Goal: Task Accomplishment & Management: Use online tool/utility

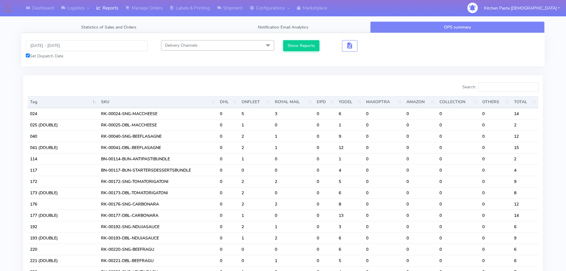
click at [363, 94] on div "Search:" at bounding box center [413, 88] width 251 height 12
click at [181, 12] on link "Labels & Printing" at bounding box center [189, 8] width 47 height 16
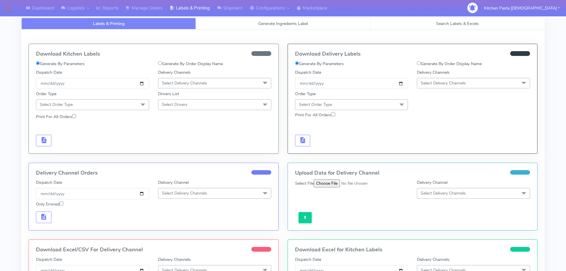
click at [250, 23] on link "Generate Ingredients Label" at bounding box center [283, 24] width 174 height 12
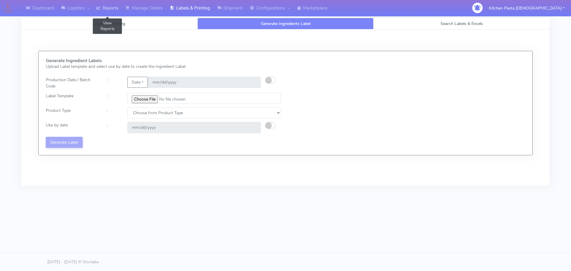
click at [108, 10] on link "Reports" at bounding box center [107, 8] width 29 height 16
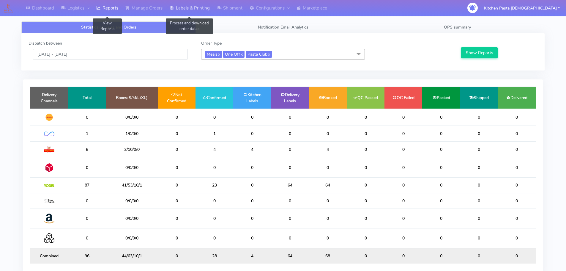
click at [195, 7] on link "Labels & Printing" at bounding box center [189, 8] width 47 height 16
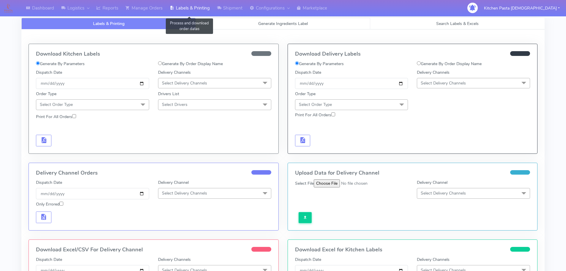
select select
click at [263, 25] on span "Generate Ingredients Label" at bounding box center [283, 24] width 50 height 6
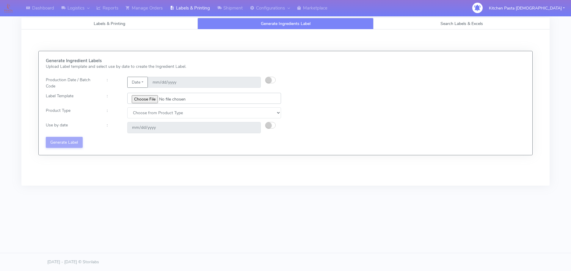
click at [150, 103] on input "file" at bounding box center [204, 98] width 154 height 11
click at [148, 98] on input "file" at bounding box center [204, 98] width 154 height 11
type input "C:\fakepath\Ecom_176 _v6.jpg"
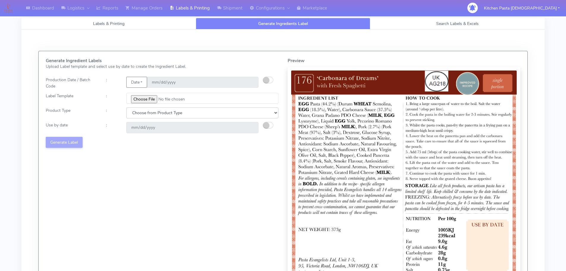
click at [135, 112] on select "Choose from Product Type ECOM ERETAIL CIRCULAR CIRC_DESERTS LASAGNE" at bounding box center [202, 112] width 152 height 11
select select "0"
click at [126, 107] on select "Choose from Product Type ECOM ERETAIL CIRCULAR CIRC_DESERTS LASAGNE" at bounding box center [202, 112] width 152 height 11
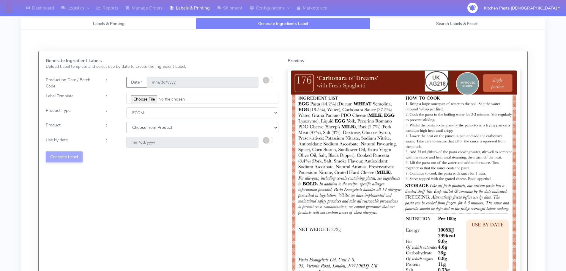
click at [151, 123] on select "Choose from Product PLAIN PASTA (EXCEPT HURRA) HURRA FILLED PASTA BUTTER (INTER…" at bounding box center [202, 127] width 152 height 11
select select "0"
click at [126, 122] on select "Choose from Product PLAIN PASTA (EXCEPT HURRA) HURRA FILLED PASTA BUTTER (INTER…" at bounding box center [202, 127] width 152 height 11
click at [268, 137] on small "button" at bounding box center [266, 140] width 6 height 6
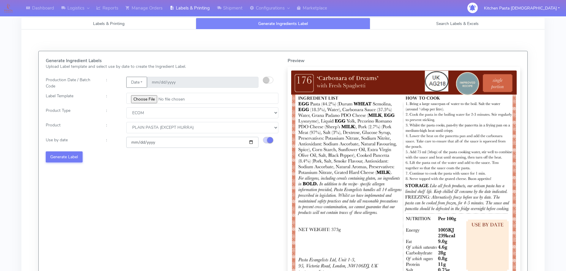
click at [250, 141] on input "[DATE]" at bounding box center [192, 142] width 132 height 11
type input "2025-08-28"
click at [71, 159] on button "Generate Label" at bounding box center [64, 156] width 37 height 11
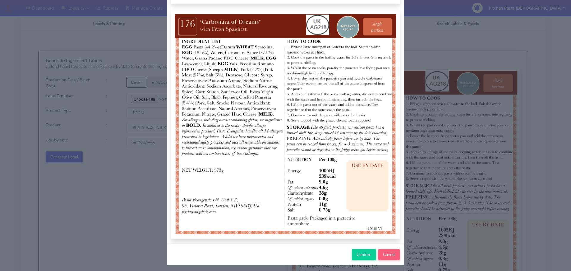
scroll to position [62, 0]
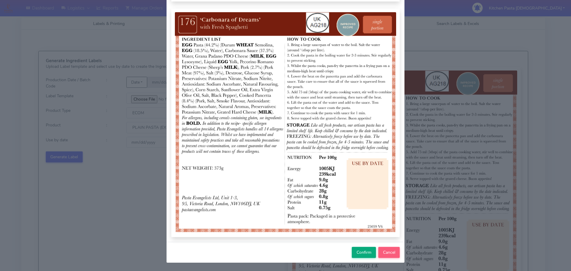
drag, startPoint x: 360, startPoint y: 261, endPoint x: 360, endPoint y: 256, distance: 4.8
click at [360, 260] on div "Confirm Cancel" at bounding box center [285, 252] width 238 height 21
click at [361, 253] on span "Confirm" at bounding box center [363, 252] width 15 height 6
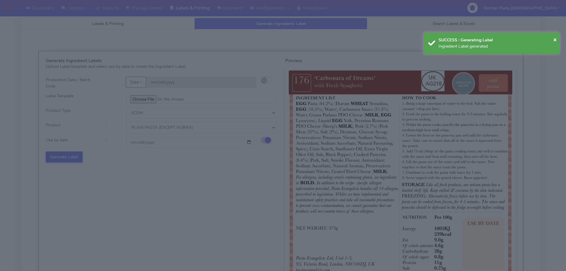
select select
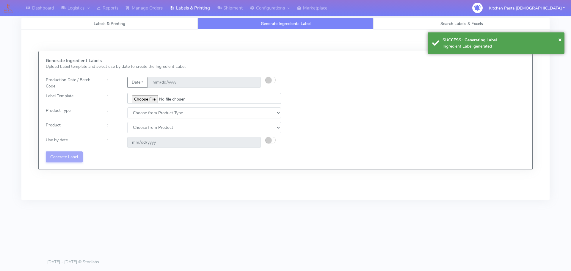
click at [145, 100] on input "file" at bounding box center [204, 98] width 154 height 11
type input "C:\fakepath\Ecom_177 _v6.jpg"
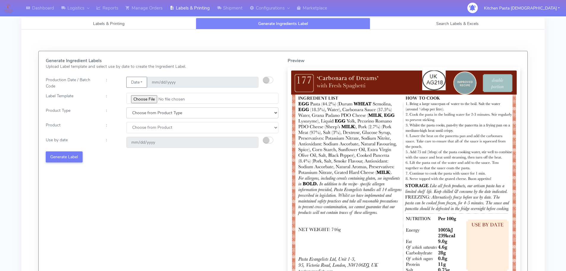
click at [151, 116] on select "Choose from Product Type ECOM ERETAIL CIRCULAR CIRC_DESERTS LASAGNE" at bounding box center [202, 112] width 152 height 11
select select "0"
click at [126, 107] on select "Choose from Product Type ECOM ERETAIL CIRCULAR CIRC_DESERTS LASAGNE" at bounding box center [202, 112] width 152 height 11
drag, startPoint x: 148, startPoint y: 127, endPoint x: 148, endPoint y: 132, distance: 5.6
click at [148, 127] on select "Choose from Product PLAIN PASTA (EXCEPT HURRA) HURRA FILLED PASTA BUTTER (INTER…" at bounding box center [202, 127] width 152 height 11
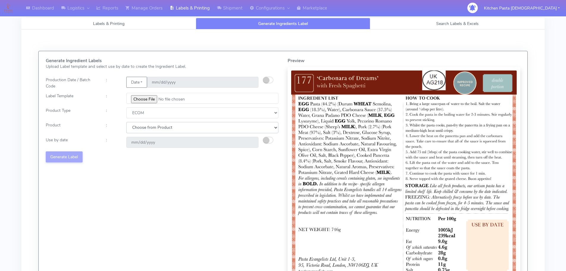
select select "0"
click at [126, 122] on select "Choose from Product PLAIN PASTA (EXCEPT HURRA) HURRA FILLED PASTA BUTTER (INTER…" at bounding box center [202, 127] width 152 height 11
click at [266, 139] on small "button" at bounding box center [266, 140] width 6 height 6
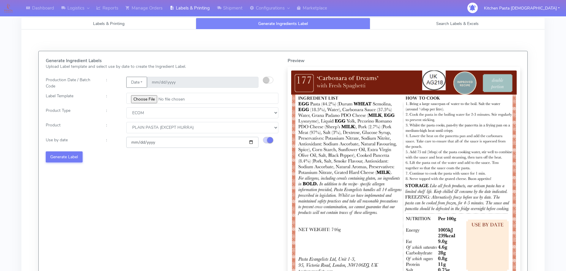
click at [249, 143] on input "[DATE]" at bounding box center [192, 142] width 132 height 11
type input "2025-08-28"
click at [56, 156] on button "Generate Label" at bounding box center [64, 156] width 37 height 11
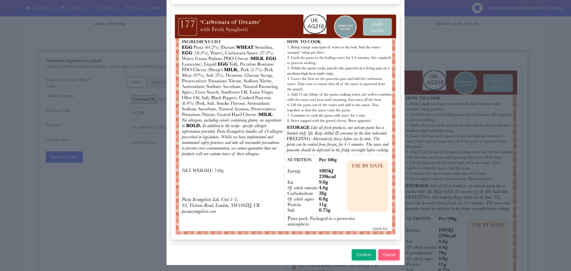
scroll to position [59, 0]
click at [360, 255] on span "Confirm" at bounding box center [363, 254] width 15 height 6
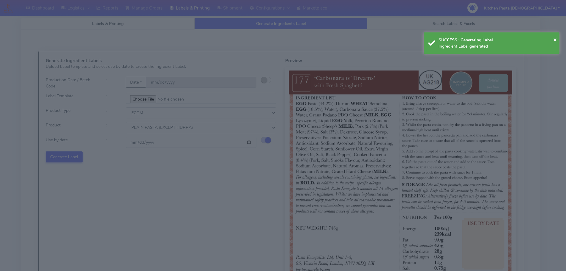
select select
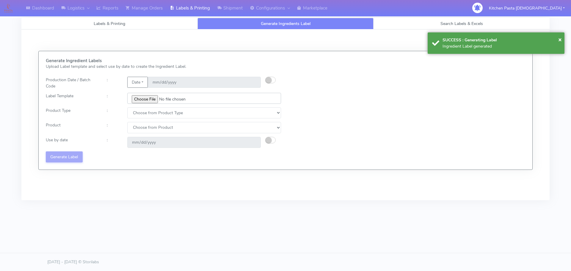
click at [138, 99] on input "file" at bounding box center [204, 98] width 154 height 11
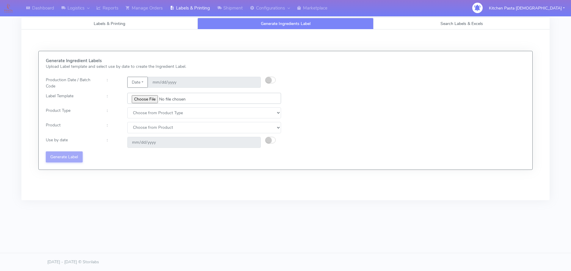
type input "C:\fakepath\Ecom_220_V8.jpg"
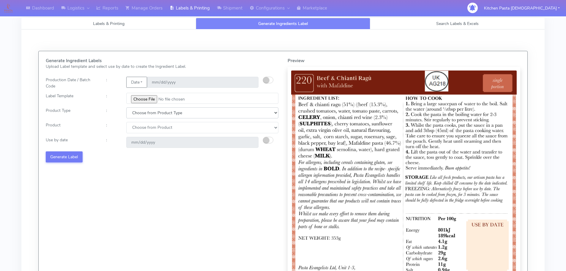
click at [149, 116] on select "Choose from Product Type ECOM ERETAIL CIRCULAR CIRC_DESERTS LASAGNE" at bounding box center [202, 112] width 152 height 11
select select "0"
click at [126, 107] on select "Choose from Product Type ECOM ERETAIL CIRCULAR CIRC_DESERTS LASAGNE" at bounding box center [202, 112] width 152 height 11
click at [136, 131] on select "Choose from Product PLAIN PASTA (EXCEPT HURRA) HURRA FILLED PASTA BUTTER (INTER…" at bounding box center [202, 127] width 152 height 11
select select "0"
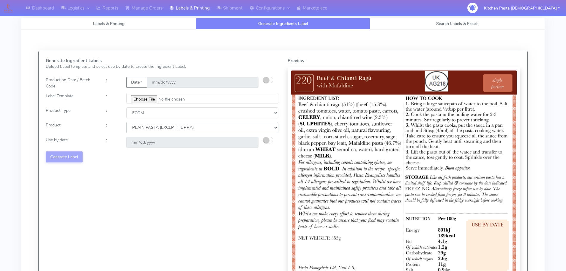
click at [126, 122] on select "Choose from Product PLAIN PASTA (EXCEPT HURRA) HURRA FILLED PASTA BUTTER (INTER…" at bounding box center [202, 127] width 152 height 11
click at [267, 140] on small "button" at bounding box center [266, 140] width 6 height 6
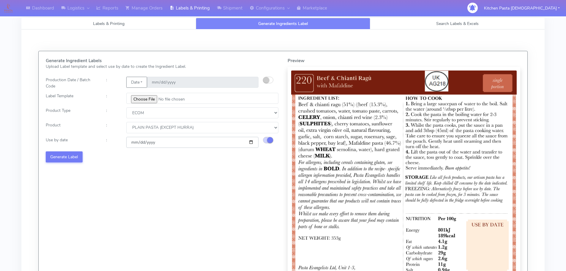
click at [251, 141] on input "[DATE]" at bounding box center [192, 142] width 132 height 11
type input "[DATE]"
click at [74, 159] on button "Generate Label" at bounding box center [64, 156] width 37 height 11
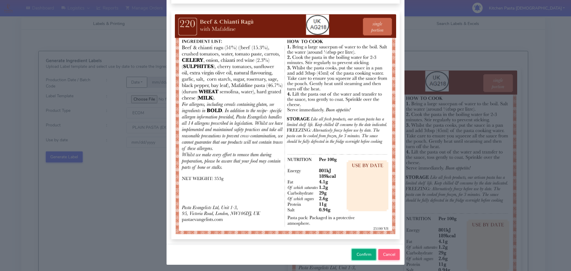
click at [356, 254] on span "Confirm" at bounding box center [363, 254] width 15 height 6
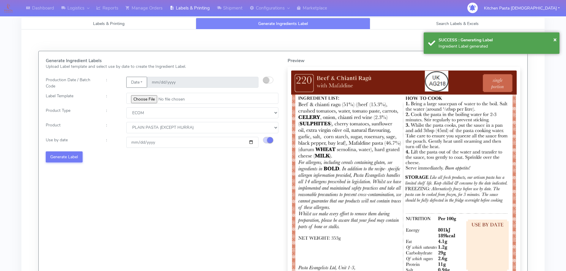
select select
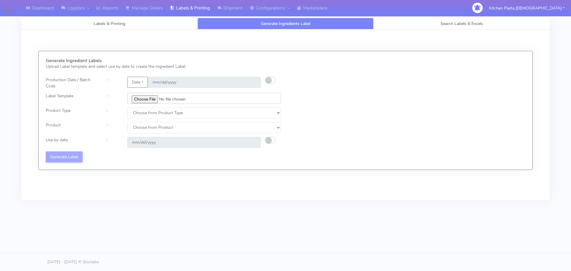
click at [147, 96] on input "file" at bounding box center [204, 98] width 154 height 11
type input "C:\fakepath\Ecom_221_V8.jpg"
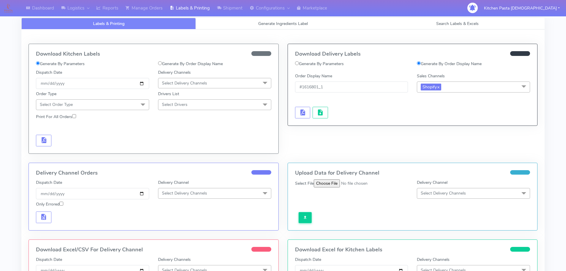
scroll to position [22, 0]
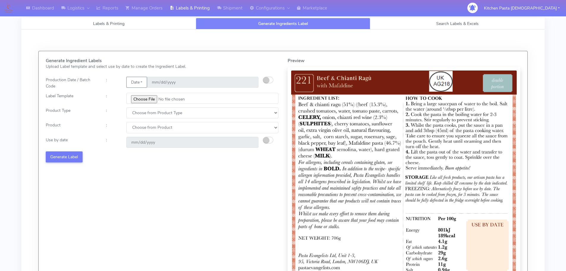
select select "0"
click at [126, 107] on select "Choose from Product Type ECOM ERETAIL CIRCULAR CIRC_DESERTS LASAGNE" at bounding box center [202, 112] width 152 height 11
drag, startPoint x: 143, startPoint y: 127, endPoint x: 144, endPoint y: 133, distance: 5.1
click at [144, 128] on select "Choose from Product PLAIN PASTA (EXCEPT HURRA) HURRA FILLED PASTA BUTTER (INTER…" at bounding box center [202, 127] width 152 height 11
select select "0"
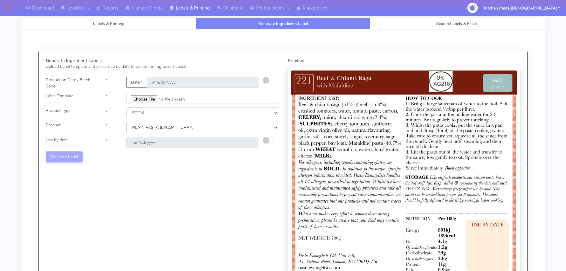
click at [126, 122] on select "Choose from Product PLAIN PASTA (EXCEPT HURRA) HURRA FILLED PASTA BUTTER (INTER…" at bounding box center [202, 127] width 152 height 11
click at [272, 140] on button "button" at bounding box center [268, 140] width 10 height 7
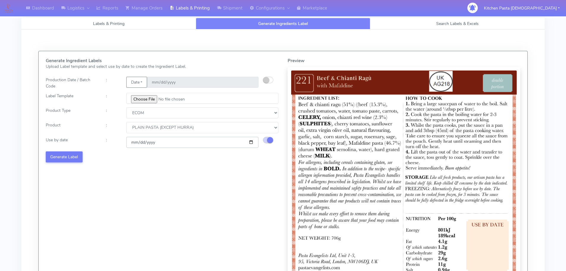
click at [251, 141] on input "2025-08-25" at bounding box center [192, 142] width 132 height 11
type input "2025-09-01"
click at [57, 159] on button "Generate Label" at bounding box center [64, 156] width 37 height 11
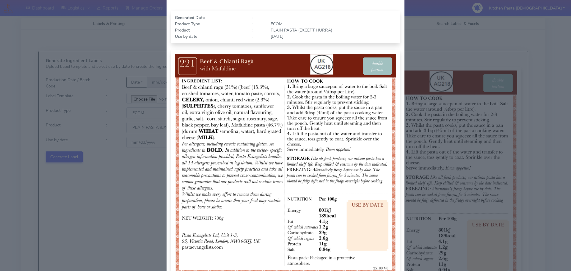
scroll to position [62, 0]
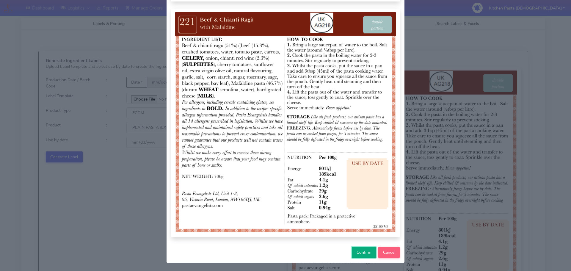
click at [356, 251] on span "Confirm" at bounding box center [363, 252] width 15 height 6
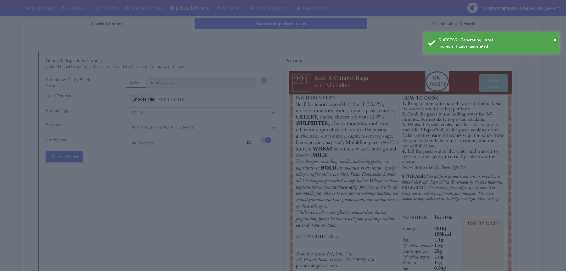
select select
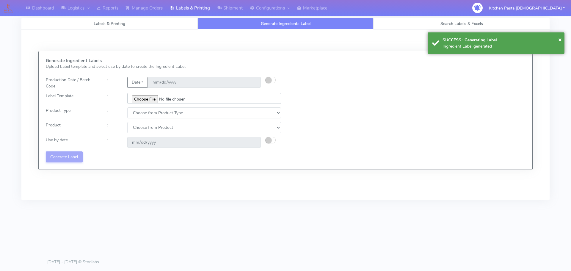
click at [152, 100] on input "file" at bounding box center [204, 98] width 154 height 11
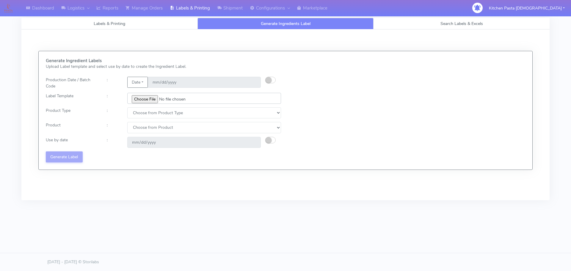
type input "C:\fakepath\Ecom_192 V8.jpg"
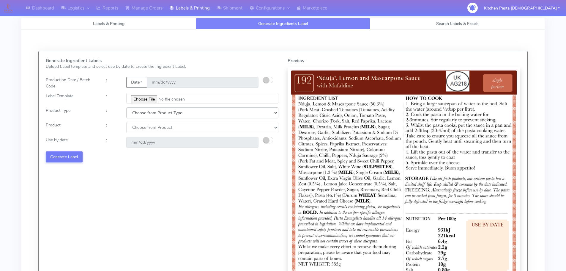
drag, startPoint x: 156, startPoint y: 112, endPoint x: 152, endPoint y: 118, distance: 6.5
click at [156, 112] on select "Choose from Product Type ECOM ERETAIL CIRCULAR CIRC_DESERTS LASAGNE" at bounding box center [202, 112] width 152 height 11
select select "1"
click at [126, 107] on select "Choose from Product Type ECOM ERETAIL CIRCULAR CIRC_DESERTS LASAGNE" at bounding box center [202, 112] width 152 height 11
select select
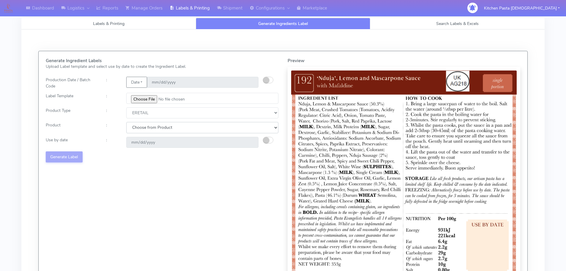
click at [144, 127] on select "Choose from Product PLAIN PASTA FILLED PASTA BUTTER (INTERNAL PRODUCTION) BUTTE…" at bounding box center [202, 127] width 152 height 11
click at [145, 116] on select "Choose from Product Type ECOM ERETAIL CIRCULAR CIRC_DESERTS LASAGNE" at bounding box center [202, 112] width 152 height 11
select select "0"
click at [126, 107] on select "Choose from Product Type ECOM ERETAIL CIRCULAR CIRC_DESERTS LASAGNE" at bounding box center [202, 112] width 152 height 11
drag, startPoint x: 144, startPoint y: 126, endPoint x: 144, endPoint y: 132, distance: 5.9
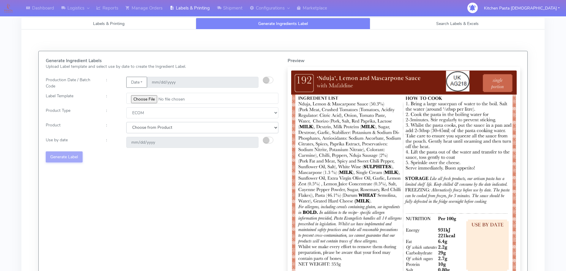
click at [144, 130] on select "Choose from Product PLAIN PASTA (EXCEPT HURRA) HURRA FILLED PASTA BUTTER (INTER…" at bounding box center [202, 127] width 152 height 11
select select "0"
click at [126, 122] on select "Choose from Product PLAIN PASTA (EXCEPT HURRA) HURRA FILLED PASTA BUTTER (INTER…" at bounding box center [202, 127] width 152 height 11
click at [268, 138] on small "button" at bounding box center [266, 140] width 6 height 6
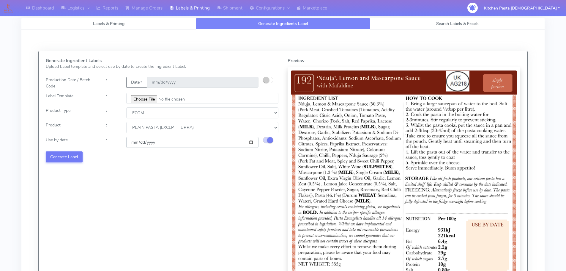
click at [251, 141] on input "[DATE]" at bounding box center [192, 142] width 132 height 11
type input "[DATE]"
click at [80, 160] on button "Generate Label" at bounding box center [64, 156] width 37 height 11
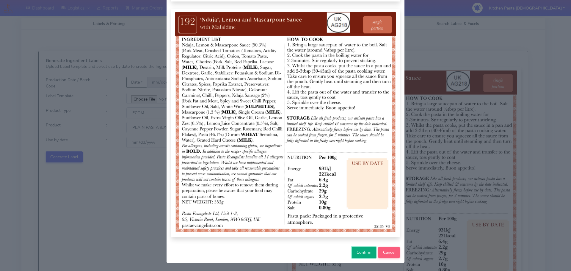
click at [354, 249] on button "Confirm" at bounding box center [364, 252] width 24 height 11
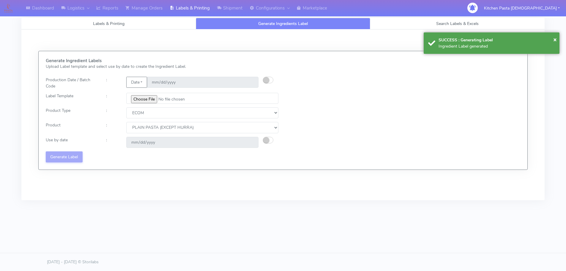
select select
click at [148, 102] on input "file" at bounding box center [204, 98] width 154 height 11
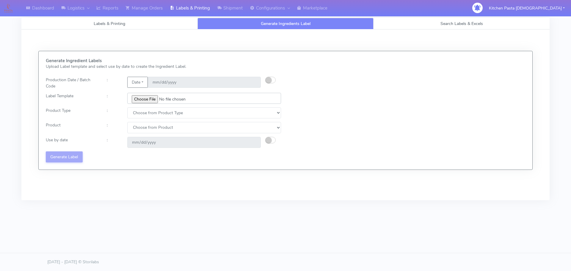
type input "C:\fakepath\Ecom_193 V8.jpg"
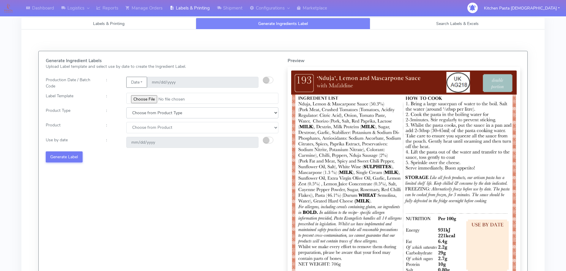
drag, startPoint x: 136, startPoint y: 114, endPoint x: 140, endPoint y: 118, distance: 6.3
click at [136, 114] on select "Choose from Product Type ECOM ERETAIL CIRCULAR CIRC_DESERTS LASAGNE" at bounding box center [202, 112] width 152 height 11
select select "0"
click at [126, 107] on select "Choose from Product Type ECOM ERETAIL CIRCULAR CIRC_DESERTS LASAGNE" at bounding box center [202, 112] width 152 height 11
drag, startPoint x: 141, startPoint y: 127, endPoint x: 143, endPoint y: 133, distance: 6.4
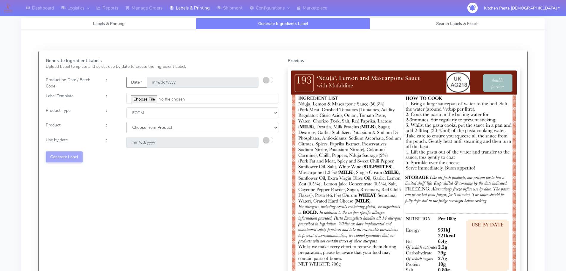
click at [143, 133] on div "Generate Ingredient Labels Upload Label template and select use by date to crea…" at bounding box center [162, 178] width 242 height 241
select select "0"
click at [126, 122] on select "Choose from Product PLAIN PASTA (EXCEPT HURRA) HURRA FILLED PASTA BUTTER (INTER…" at bounding box center [202, 127] width 152 height 11
click at [265, 138] on small "button" at bounding box center [266, 140] width 6 height 6
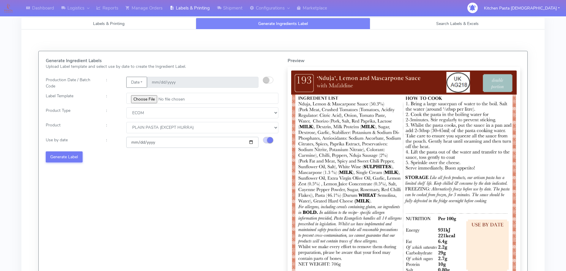
click at [251, 141] on input "[DATE]" at bounding box center [192, 142] width 132 height 11
type input "[DATE]"
click at [71, 155] on button "Generate Label" at bounding box center [64, 156] width 37 height 11
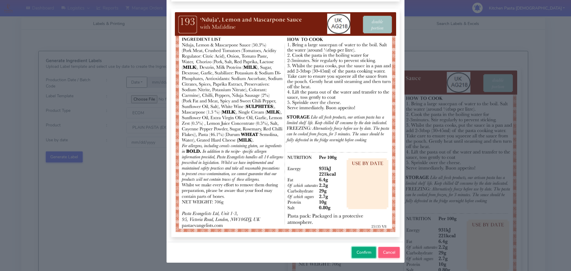
click at [368, 255] on span "Confirm" at bounding box center [363, 252] width 15 height 6
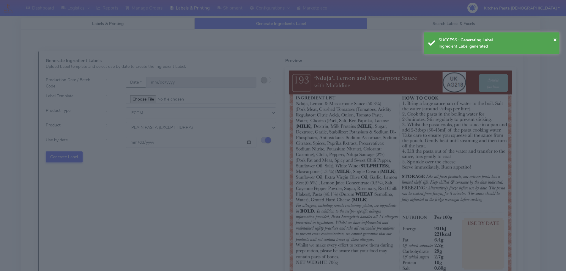
select select
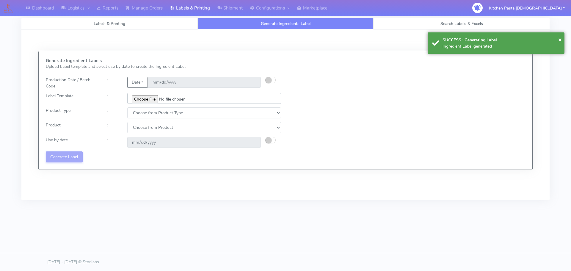
click at [141, 97] on input "file" at bounding box center [204, 98] width 154 height 11
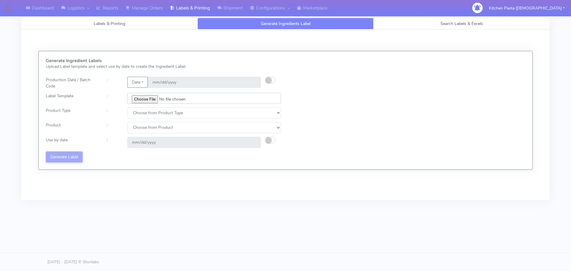
type input "C:\fakepath\Ecom_240_V3.jpg"
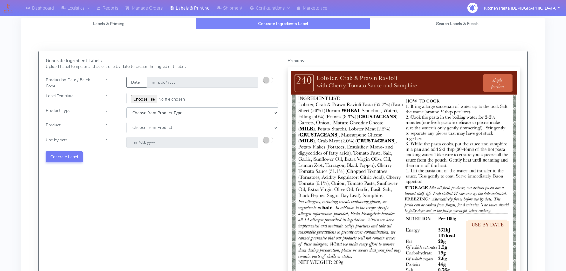
click at [157, 115] on select "Choose from Product Type ECOM ERETAIL CIRCULAR CIRC_DESERTS LASAGNE" at bounding box center [202, 112] width 152 height 11
select select "0"
click at [126, 107] on select "Choose from Product Type ECOM ERETAIL CIRCULAR CIRC_DESERTS LASAGNE" at bounding box center [202, 112] width 152 height 11
drag, startPoint x: 149, startPoint y: 126, endPoint x: 149, endPoint y: 132, distance: 5.3
click at [149, 127] on select "Choose from Product PLAIN PASTA (EXCEPT HURRA) HURRA FILLED PASTA BUTTER (INTER…" at bounding box center [202, 127] width 152 height 11
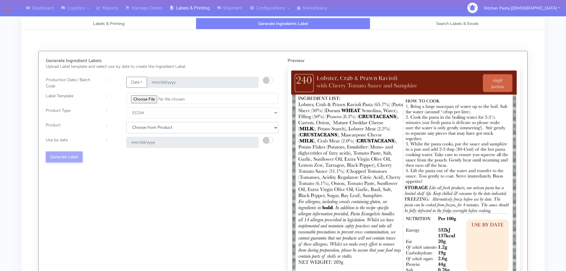
select select "0"
click at [126, 122] on select "Choose from Product PLAIN PASTA (EXCEPT HURRA) HURRA FILLED PASTA BUTTER (INTER…" at bounding box center [202, 127] width 152 height 11
click at [266, 141] on small "button" at bounding box center [266, 140] width 6 height 6
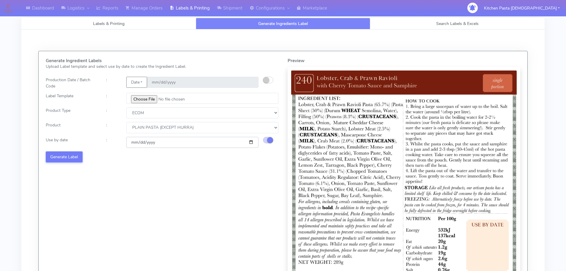
click at [252, 143] on input "[DATE]" at bounding box center [192, 142] width 132 height 11
type input "2025-08-28"
click at [76, 155] on button "Generate Label" at bounding box center [64, 156] width 37 height 11
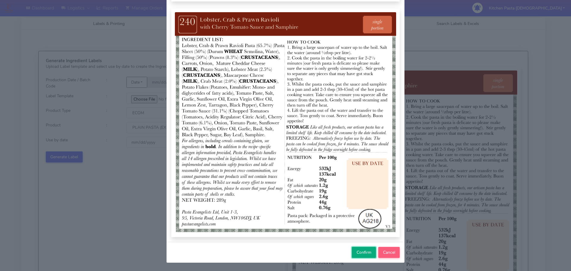
click at [356, 250] on span "Confirm" at bounding box center [363, 252] width 15 height 6
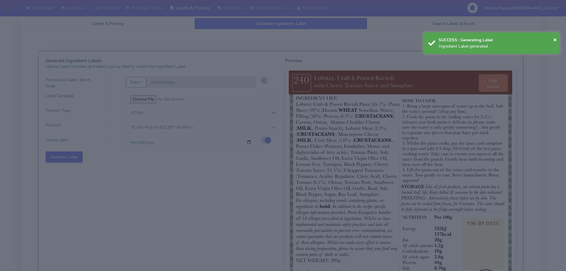
select select
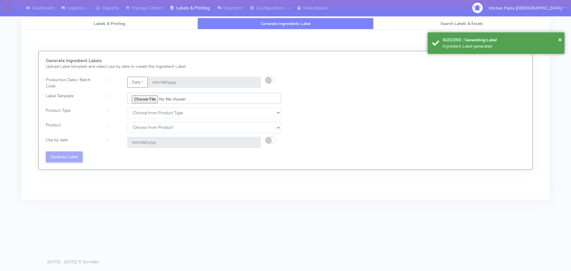
click at [152, 99] on input "file" at bounding box center [204, 98] width 154 height 11
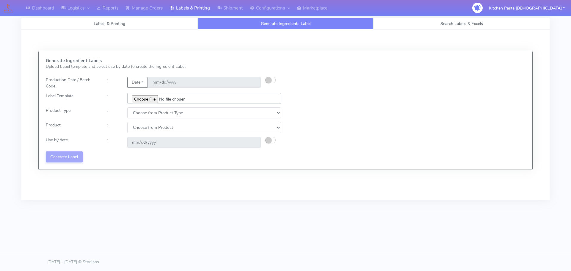
type input "C:\fakepath\Ecom_241_V3.jpg"
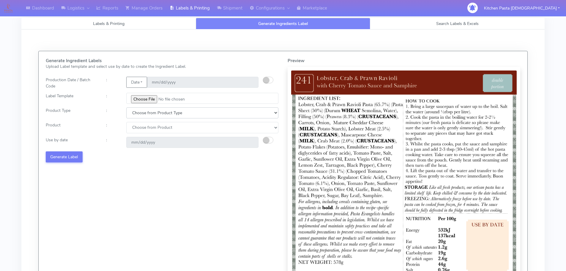
drag, startPoint x: 149, startPoint y: 114, endPoint x: 148, endPoint y: 117, distance: 3.5
click at [149, 114] on select "Choose from Product Type ECOM ERETAIL CIRCULAR CIRC_DESERTS LASAGNE" at bounding box center [202, 112] width 152 height 11
select select "0"
click at [126, 107] on select "Choose from Product Type ECOM ERETAIL CIRCULAR CIRC_DESERTS LASAGNE" at bounding box center [202, 112] width 152 height 11
drag, startPoint x: 144, startPoint y: 127, endPoint x: 144, endPoint y: 131, distance: 3.6
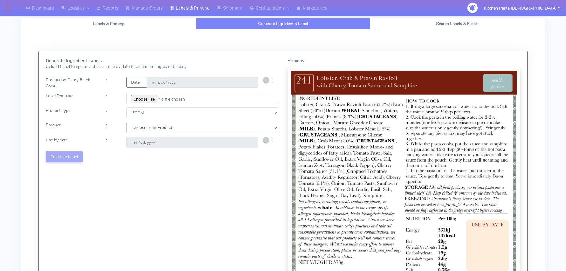
click at [144, 129] on select "Choose from Product PLAIN PASTA (EXCEPT HURRA) HURRA FILLED PASTA BUTTER (INTER…" at bounding box center [202, 127] width 152 height 11
select select "0"
click at [126, 122] on select "Choose from Product PLAIN PASTA (EXCEPT HURRA) HURRA FILLED PASTA BUTTER (INTER…" at bounding box center [202, 127] width 152 height 11
click at [265, 139] on small "button" at bounding box center [266, 140] width 6 height 6
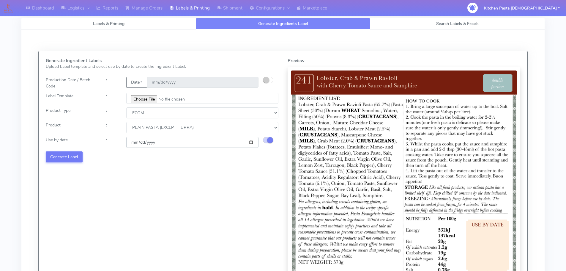
click at [248, 142] on input "[DATE]" at bounding box center [192, 142] width 132 height 11
click at [251, 143] on input "[DATE]" at bounding box center [192, 142] width 132 height 11
type input "2025-08-28"
click at [78, 155] on button "Generate Label" at bounding box center [64, 156] width 37 height 11
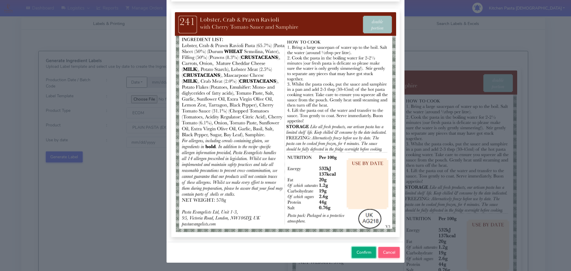
click at [364, 251] on span "Confirm" at bounding box center [363, 252] width 15 height 6
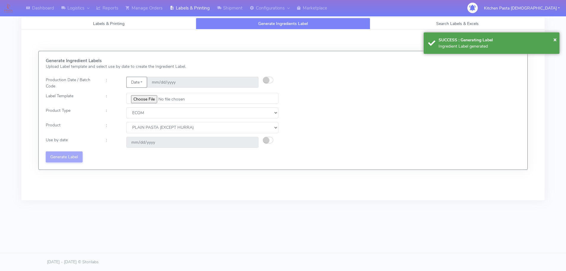
select select
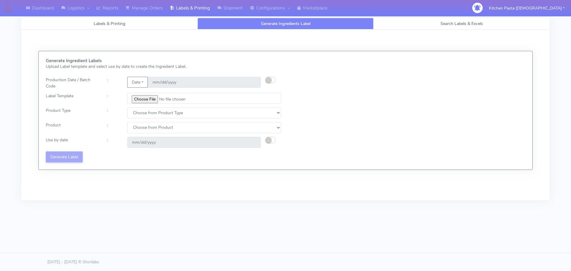
click at [363, 257] on footer "[DATE] - [DATE] © Storilabs" at bounding box center [285, 262] width 571 height 18
click at [388, 60] on div "Generate Ingredient Labels Upload Label template and select use by date to crea…" at bounding box center [285, 110] width 488 height 104
drag, startPoint x: 535, startPoint y: 74, endPoint x: 514, endPoint y: 63, distance: 24.1
click at [535, 74] on div "Generate Ingredient Labels Upload Label template and select use by date to crea…" at bounding box center [285, 114] width 537 height 171
click at [141, 96] on input "file" at bounding box center [204, 98] width 154 height 11
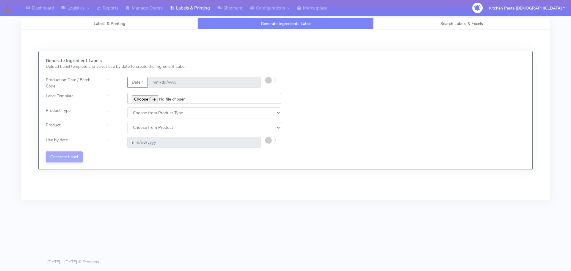
type input "C:\fakepath\Ecom_256_V4.jpg"
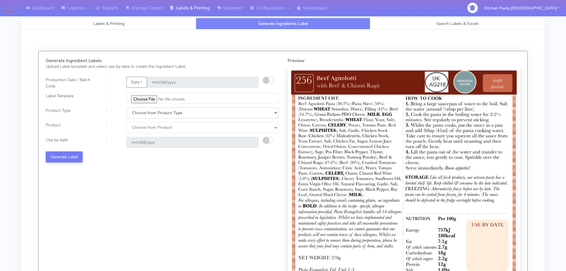
click at [150, 111] on select "Choose from Product Type ECOM ERETAIL CIRCULAR CIRC_DESERTS LASAGNE" at bounding box center [202, 112] width 152 height 11
select select "0"
click at [126, 107] on select "Choose from Product Type ECOM ERETAIL CIRCULAR CIRC_DESERTS LASAGNE" at bounding box center [202, 112] width 152 height 11
drag, startPoint x: 140, startPoint y: 126, endPoint x: 140, endPoint y: 132, distance: 5.6
click at [140, 128] on select "Choose from Product PLAIN PASTA (EXCEPT HURRA) HURRA FILLED PASTA BUTTER (INTER…" at bounding box center [202, 127] width 152 height 11
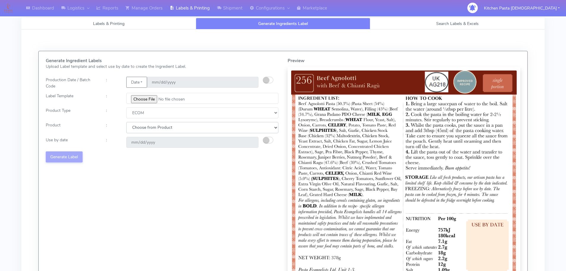
select select "0"
click at [126, 122] on select "Choose from Product PLAIN PASTA (EXCEPT HURRA) HURRA FILLED PASTA BUTTER (INTER…" at bounding box center [202, 127] width 152 height 11
click at [264, 140] on small "button" at bounding box center [266, 140] width 6 height 6
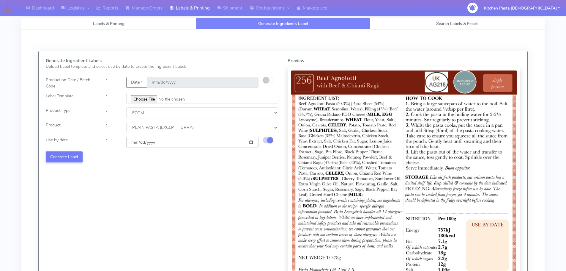
click at [252, 141] on input "[DATE]" at bounding box center [192, 142] width 132 height 11
type input "[DATE]"
click at [76, 156] on button "Generate Label" at bounding box center [64, 156] width 37 height 11
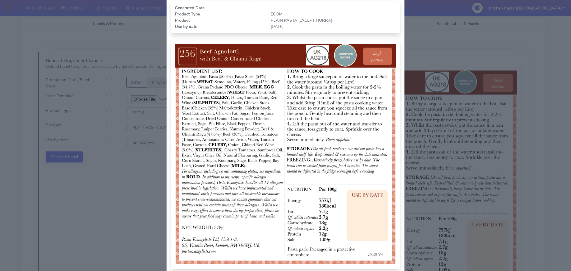
scroll to position [62, 0]
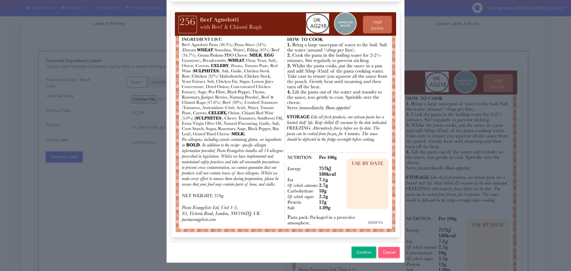
click at [368, 255] on button "Confirm" at bounding box center [364, 252] width 24 height 11
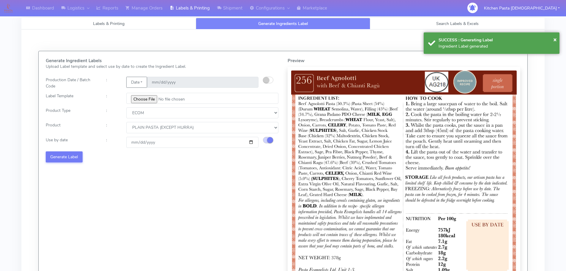
select select
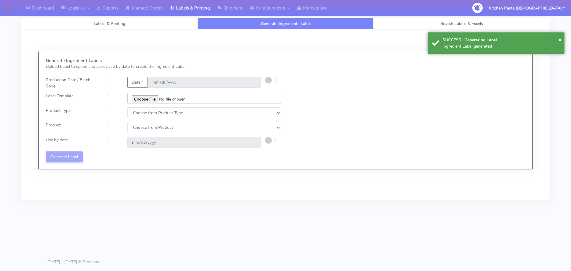
click at [147, 97] on input "file" at bounding box center [204, 98] width 154 height 11
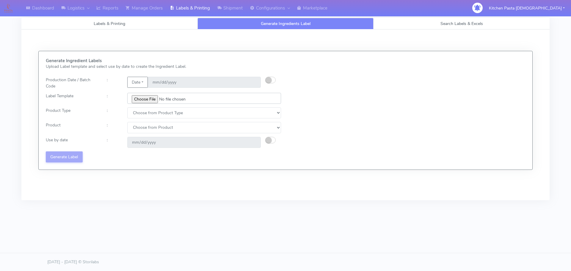
type input "C:\fakepath\Ecom_257_V4.jpg"
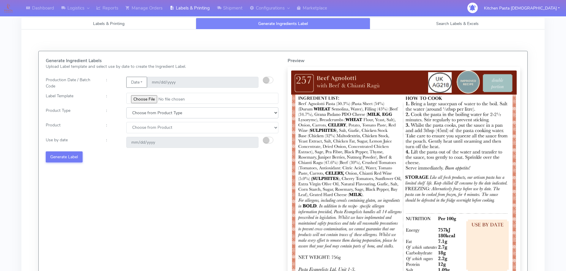
click at [131, 116] on select "Choose from Product Type ECOM ERETAIL CIRCULAR CIRC_DESERTS LASAGNE" at bounding box center [202, 112] width 152 height 11
select select "0"
click at [126, 107] on select "Choose from Product Type ECOM ERETAIL CIRCULAR CIRC_DESERTS LASAGNE" at bounding box center [202, 112] width 152 height 11
click at [141, 132] on select "Choose from Product PLAIN PASTA (EXCEPT HURRA) HURRA FILLED PASTA BUTTER (INTER…" at bounding box center [202, 127] width 152 height 11
select select "0"
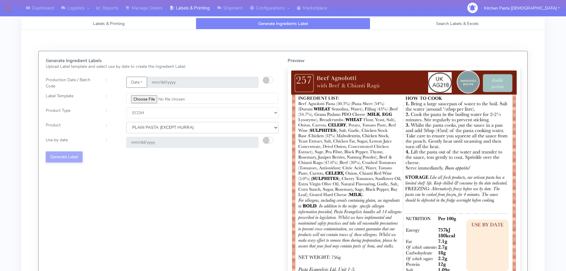
click at [126, 122] on select "Choose from Product PLAIN PASTA (EXCEPT HURRA) HURRA FILLED PASTA BUTTER (INTER…" at bounding box center [202, 127] width 152 height 11
click at [267, 139] on small "button" at bounding box center [266, 140] width 6 height 6
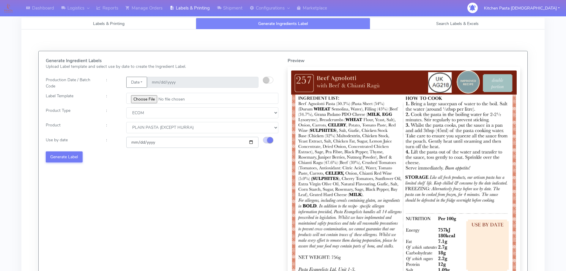
click at [253, 141] on input "[DATE]" at bounding box center [192, 142] width 132 height 11
type input "[DATE]"
click at [70, 155] on button "Generate Label" at bounding box center [64, 156] width 37 height 11
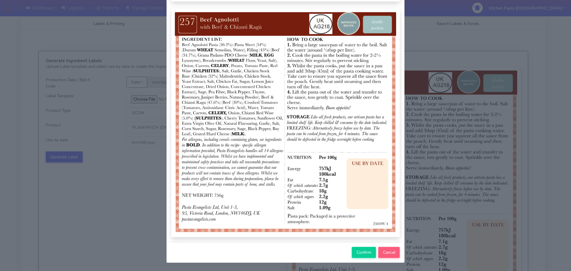
drag, startPoint x: 365, startPoint y: 243, endPoint x: 364, endPoint y: 248, distance: 4.8
click at [364, 244] on div "Confirm Cancel" at bounding box center [285, 252] width 238 height 21
click at [364, 248] on button "Confirm" at bounding box center [364, 252] width 24 height 11
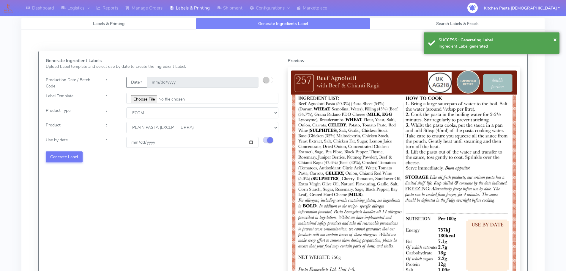
select select
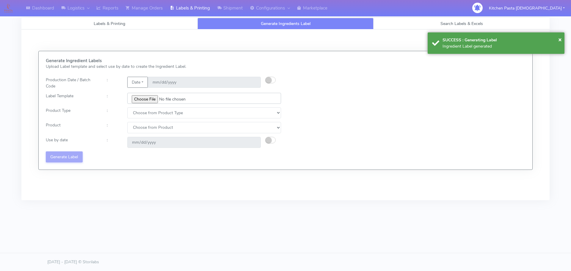
click at [145, 96] on input "file" at bounding box center [204, 98] width 154 height 11
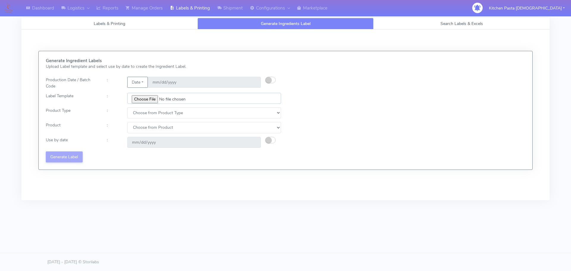
type input "C:\fakepath\Ecom_172_V3.jpg"
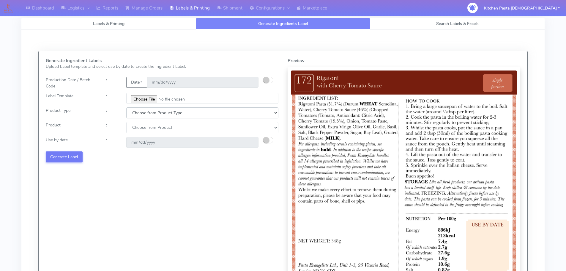
drag, startPoint x: 163, startPoint y: 114, endPoint x: 156, endPoint y: 118, distance: 7.9
click at [163, 114] on select "Choose from Product Type ECOM ERETAIL CIRCULAR CIRC_DESERTS LASAGNE" at bounding box center [202, 112] width 152 height 11
select select "0"
click at [126, 107] on select "Choose from Product Type ECOM ERETAIL CIRCULAR CIRC_DESERTS LASAGNE" at bounding box center [202, 112] width 152 height 11
click at [146, 130] on select "Choose from Product PLAIN PASTA (EXCEPT HURRA) HURRA FILLED PASTA BUTTER (INTER…" at bounding box center [202, 127] width 152 height 11
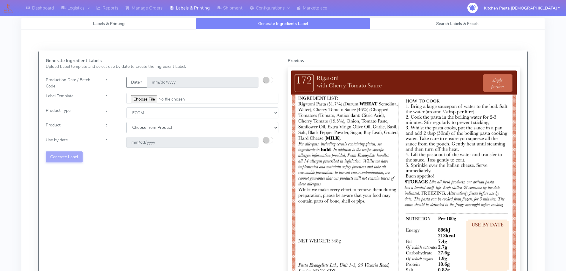
select select "0"
click at [126, 122] on select "Choose from Product PLAIN PASTA (EXCEPT HURRA) HURRA FILLED PASTA BUTTER (INTER…" at bounding box center [202, 127] width 152 height 11
click at [267, 138] on button "button" at bounding box center [268, 140] width 10 height 7
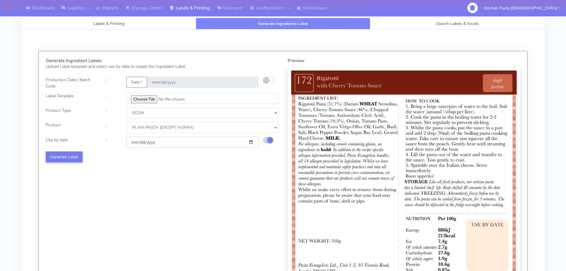
click at [250, 141] on input "[DATE]" at bounding box center [192, 142] width 132 height 11
type input "[DATE]"
click at [60, 149] on div "Generate Ingredient Labels Upload Label template and select use by date to crea…" at bounding box center [162, 178] width 242 height 241
click at [62, 156] on button "Generate Label" at bounding box center [64, 156] width 37 height 11
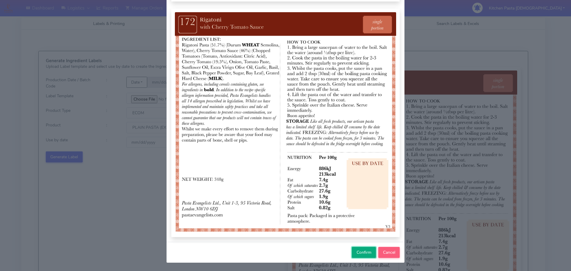
click at [362, 256] on button "Confirm" at bounding box center [364, 252] width 24 height 11
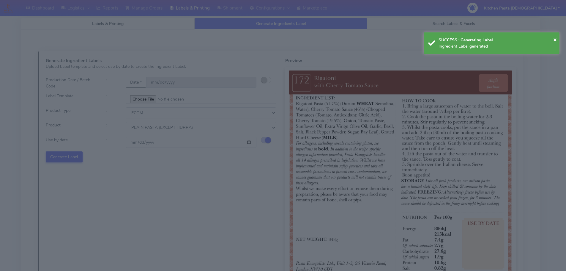
select select
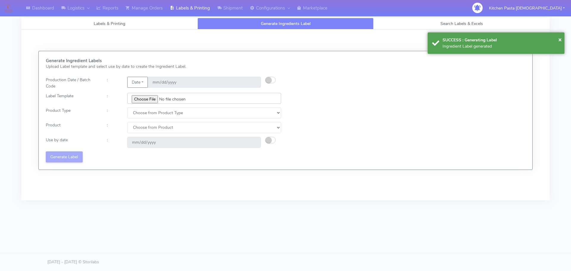
click at [147, 101] on input "file" at bounding box center [204, 98] width 154 height 11
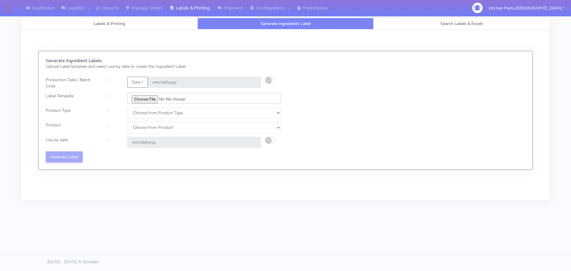
type input "C:\fakepath\Ecom_173_V3.jpg"
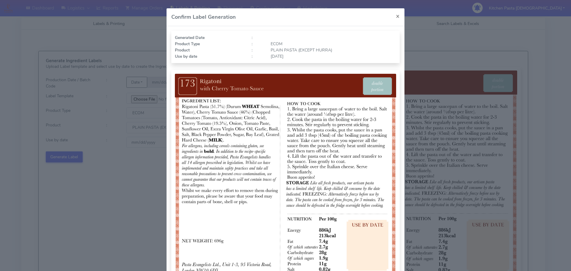
select select "0"
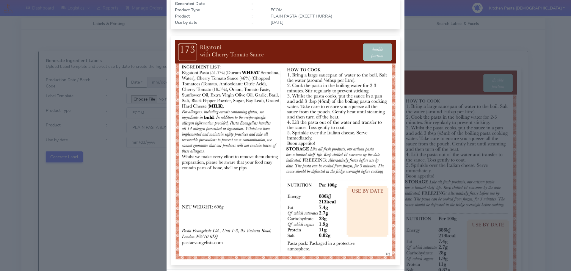
scroll to position [62, 0]
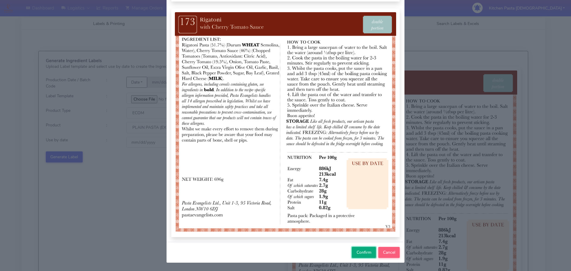
click at [360, 251] on span "Confirm" at bounding box center [363, 252] width 15 height 6
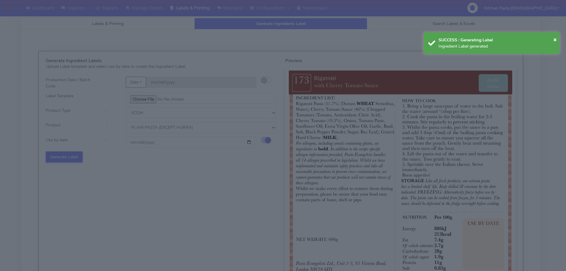
select select
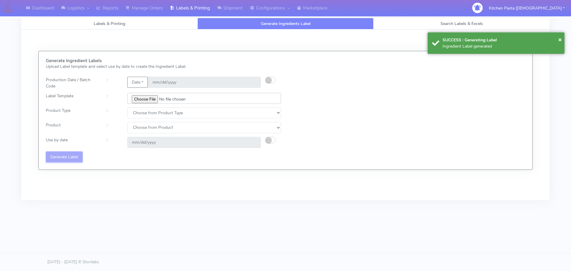
click at [146, 100] on input "file" at bounding box center [204, 98] width 154 height 11
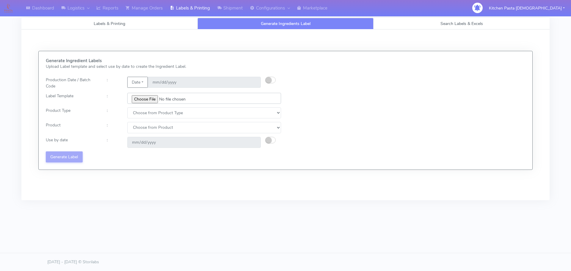
type input "C:\fakepath\Ecom_336_V3.jpg"
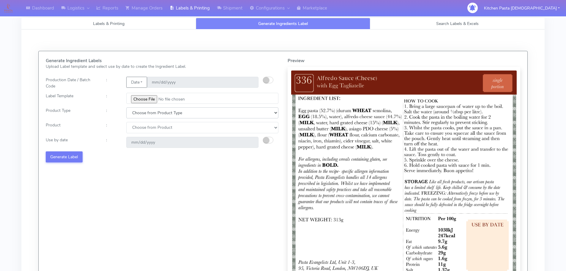
click at [150, 113] on select "Choose from Product Type ECOM ERETAIL CIRCULAR CIRC_DESERTS LASAGNE" at bounding box center [202, 112] width 152 height 11
select select "0"
click at [126, 107] on select "Choose from Product Type ECOM ERETAIL CIRCULAR CIRC_DESERTS LASAGNE" at bounding box center [202, 112] width 152 height 11
click at [144, 130] on select "Choose from Product PLAIN PASTA (EXCEPT HURRA) HURRA FILLED PASTA BUTTER (INTER…" at bounding box center [202, 127] width 152 height 11
select select "0"
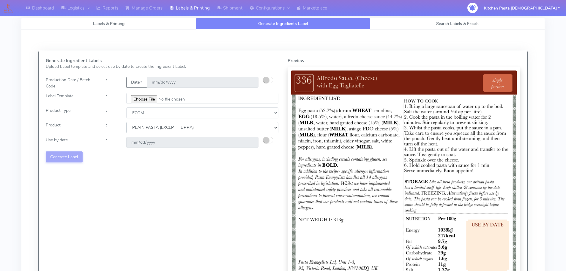
click at [126, 122] on select "Choose from Product PLAIN PASTA (EXCEPT HURRA) HURRA FILLED PASTA BUTTER (INTER…" at bounding box center [202, 127] width 152 height 11
click at [267, 138] on small "button" at bounding box center [266, 140] width 6 height 6
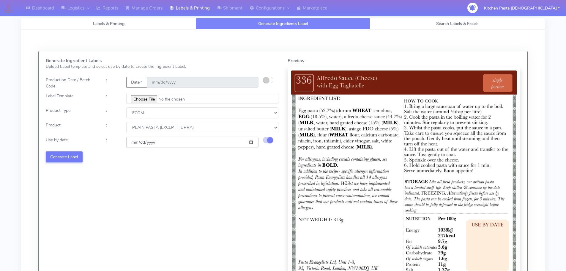
click at [252, 142] on input "[DATE]" at bounding box center [192, 142] width 132 height 11
type input "[DATE]"
click at [78, 155] on button "Generate Label" at bounding box center [64, 156] width 37 height 11
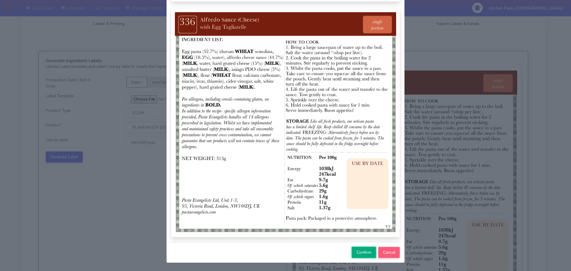
click at [362, 257] on button "Confirm" at bounding box center [364, 252] width 24 height 11
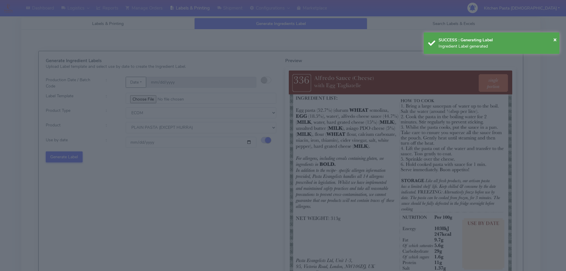
select select
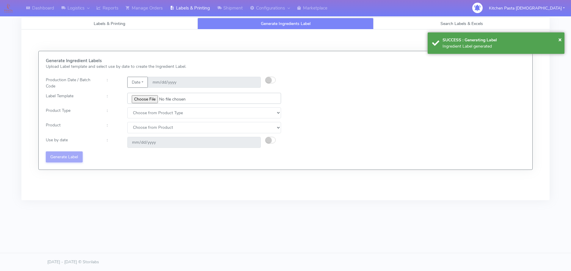
click at [148, 99] on input "file" at bounding box center [204, 98] width 154 height 11
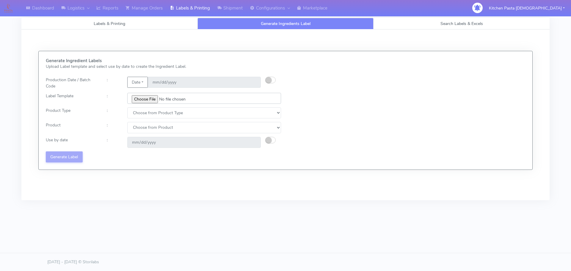
type input "C:\fakepath\Ecom_337_V3.jpg"
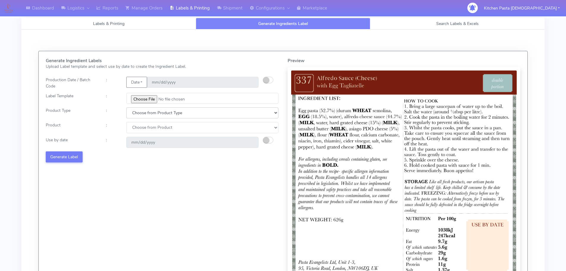
click at [149, 114] on select "Choose from Product Type ECOM ERETAIL CIRCULAR CIRC_DESERTS LASAGNE" at bounding box center [202, 112] width 152 height 11
select select "0"
click at [126, 107] on select "Choose from Product Type ECOM ERETAIL CIRCULAR CIRC_DESERTS LASAGNE" at bounding box center [202, 112] width 152 height 11
drag, startPoint x: 143, startPoint y: 128, endPoint x: 143, endPoint y: 133, distance: 4.2
click at [143, 129] on select "Choose from Product PLAIN PASTA (EXCEPT HURRA) HURRA FILLED PASTA BUTTER (INTER…" at bounding box center [202, 127] width 152 height 11
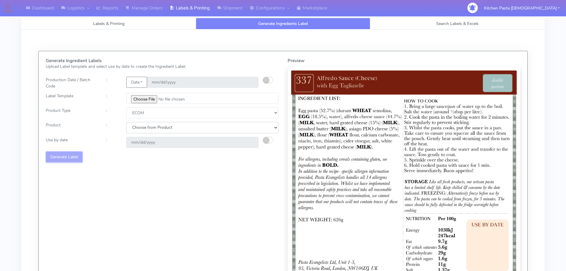
select select "0"
click at [126, 122] on select "Choose from Product PLAIN PASTA (EXCEPT HURRA) HURRA FILLED PASTA BUTTER (INTER…" at bounding box center [202, 127] width 152 height 11
click at [265, 139] on small "button" at bounding box center [266, 140] width 6 height 6
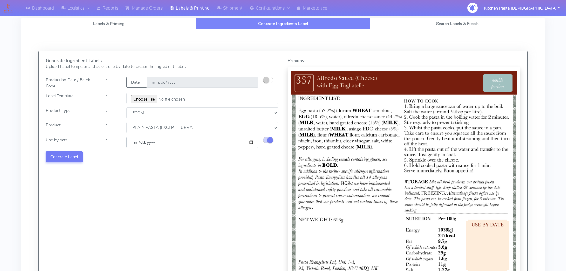
click at [252, 142] on input "[DATE]" at bounding box center [192, 142] width 132 height 11
type input "[DATE]"
click at [68, 158] on button "Generate Label" at bounding box center [64, 156] width 37 height 11
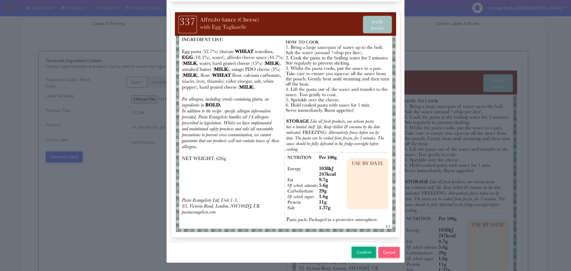
click at [361, 254] on span "Confirm" at bounding box center [363, 252] width 15 height 6
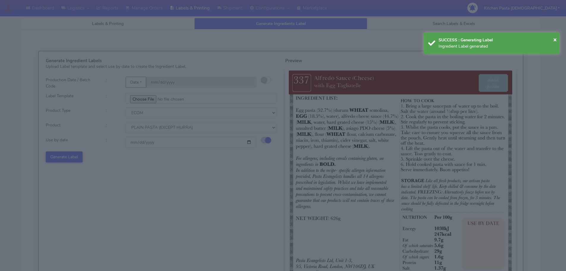
select select
